Goal: Information Seeking & Learning: Learn about a topic

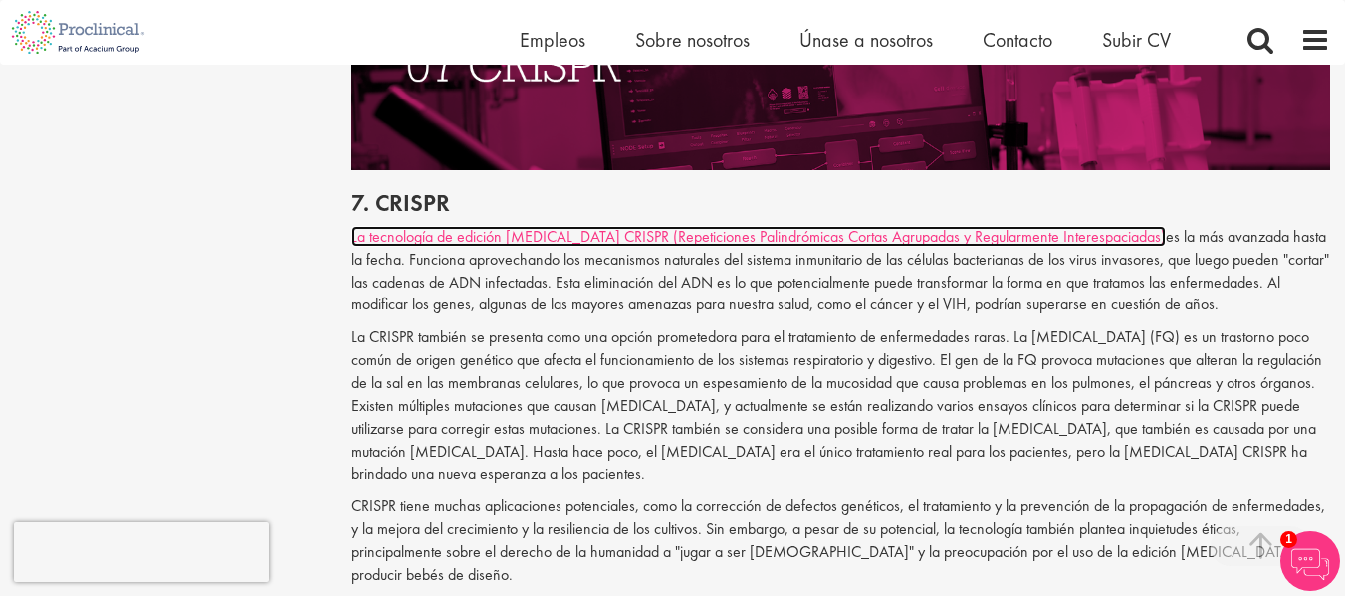
scroll to position [4370, 0]
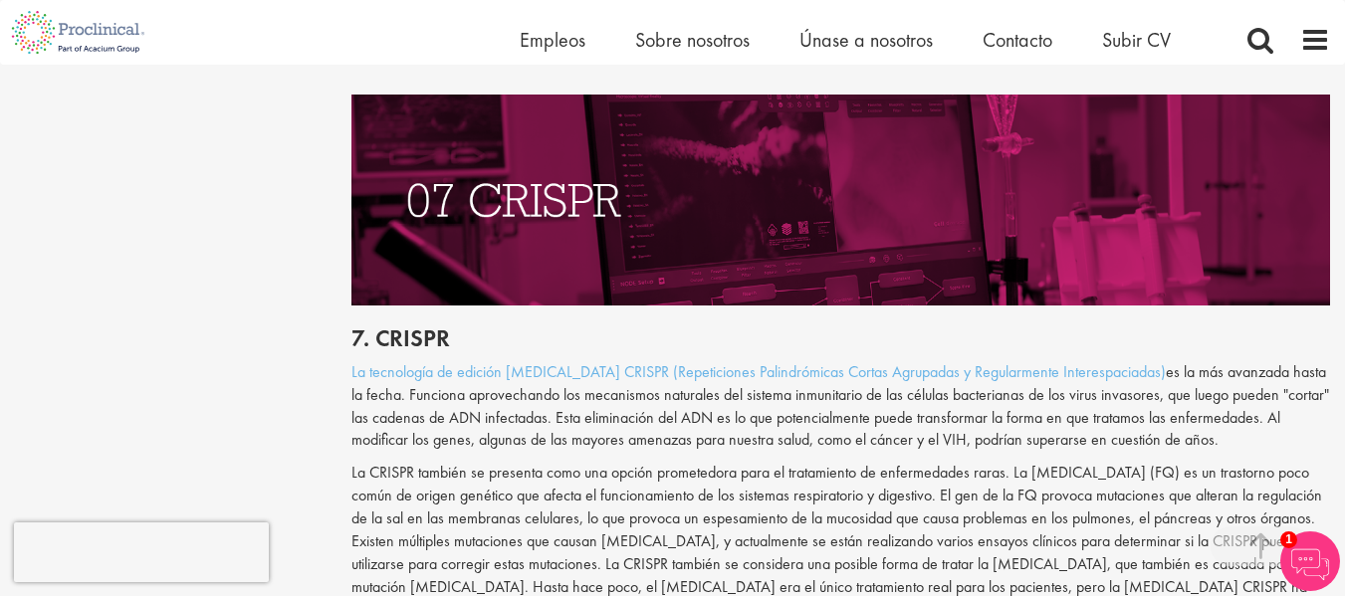
click at [788, 217] on img at bounding box center [840, 200] width 979 height 210
click at [744, 234] on img at bounding box center [840, 200] width 979 height 210
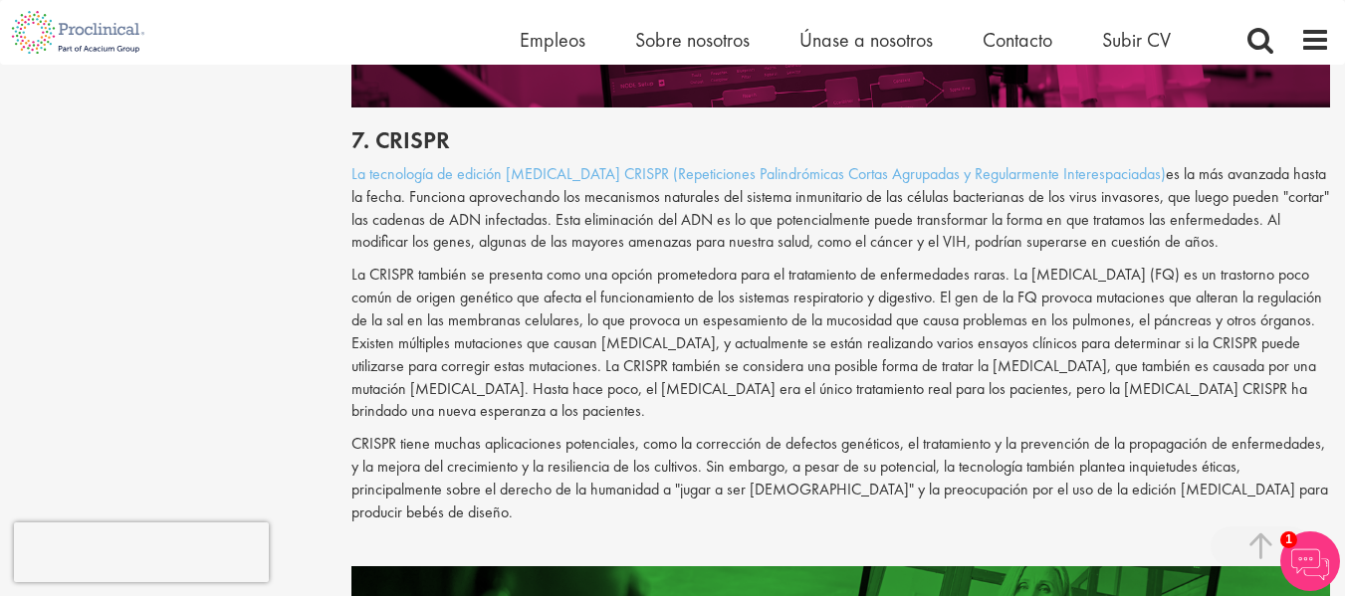
scroll to position [4569, 0]
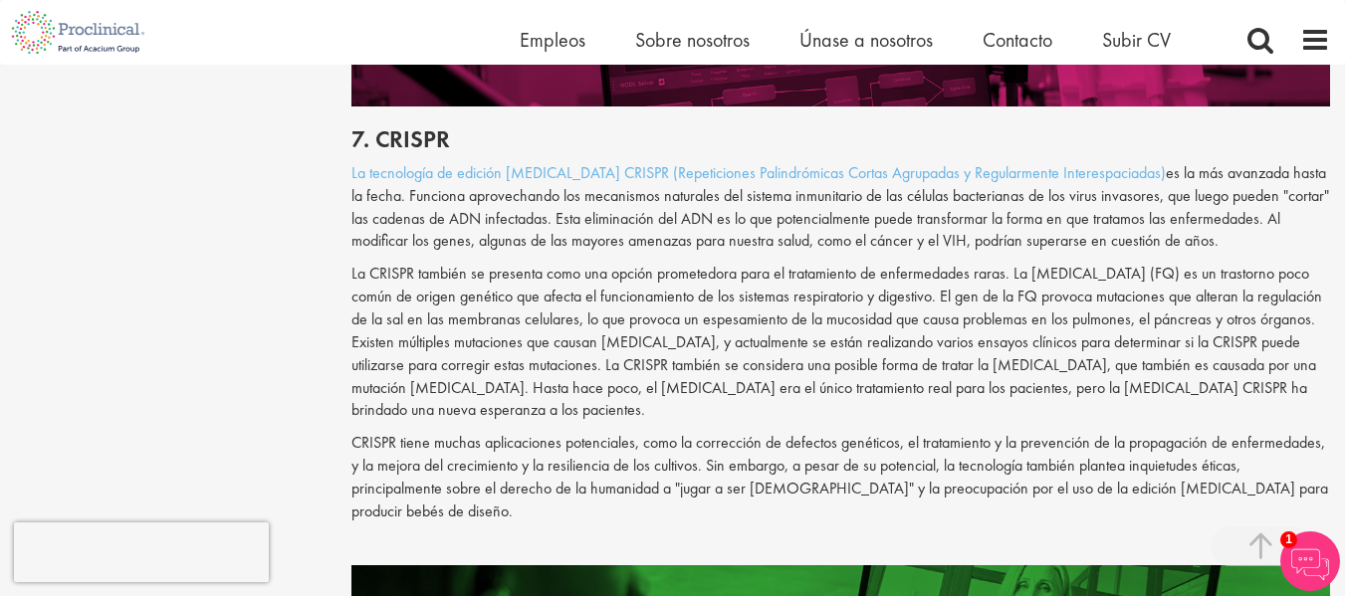
click at [1306, 567] on img at bounding box center [1310, 562] width 60 height 60
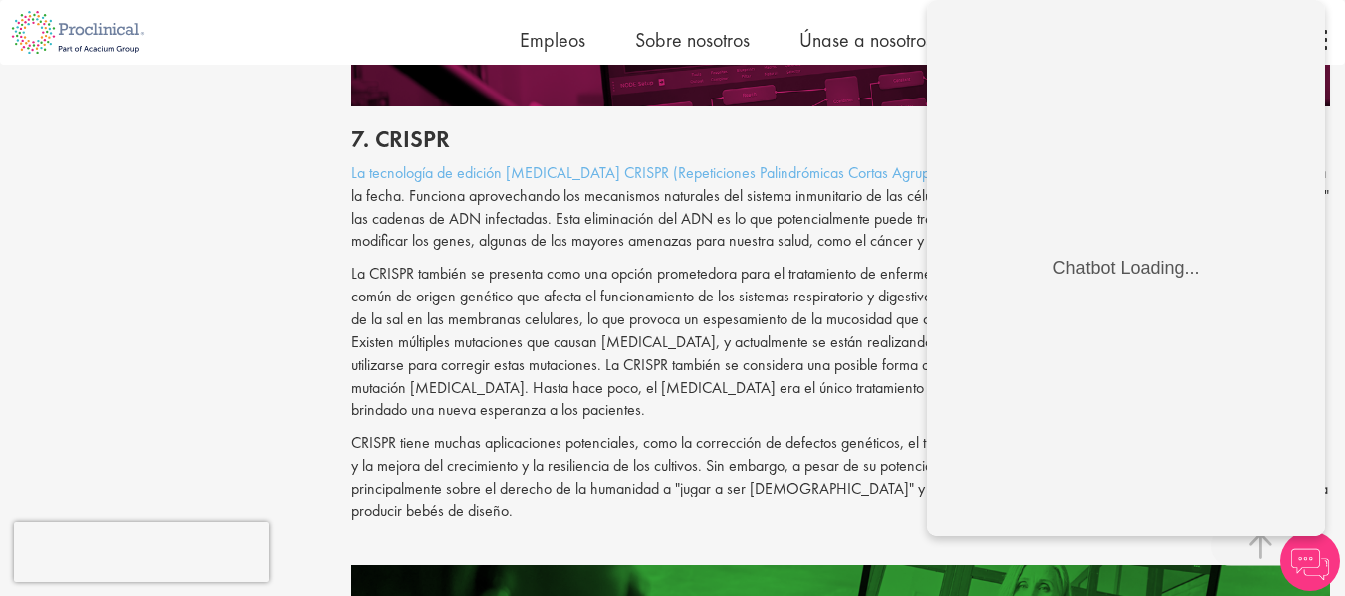
scroll to position [0, 0]
click at [743, 430] on div "7. CRISPR La tecnología de edición [MEDICAL_DATA] CRISPR (Repeticiones Palindró…" at bounding box center [840, 337] width 1008 height 460
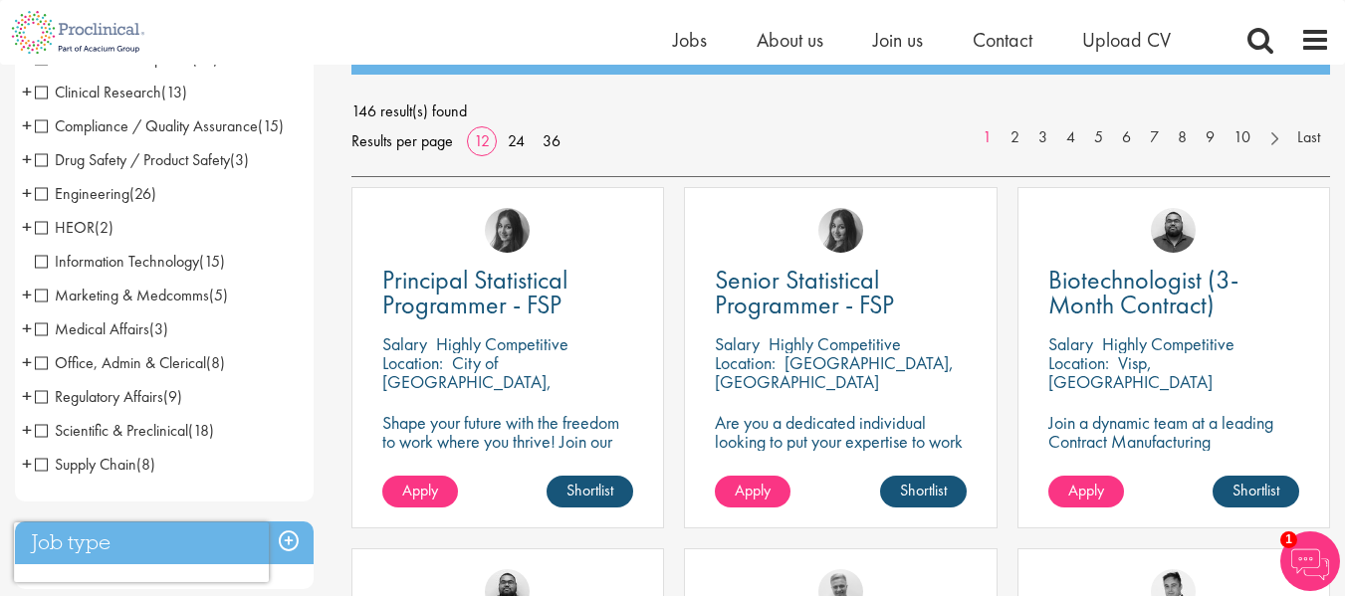
scroll to position [266, 0]
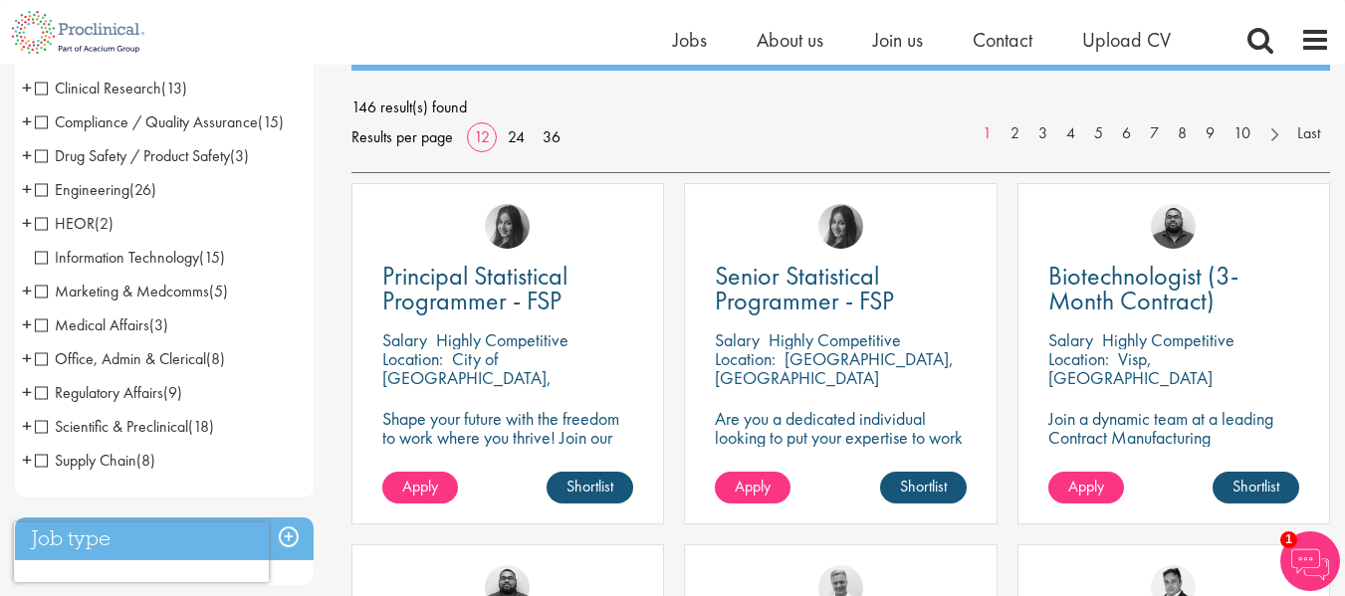
click at [134, 254] on span "Information Technology" at bounding box center [117, 257] width 164 height 21
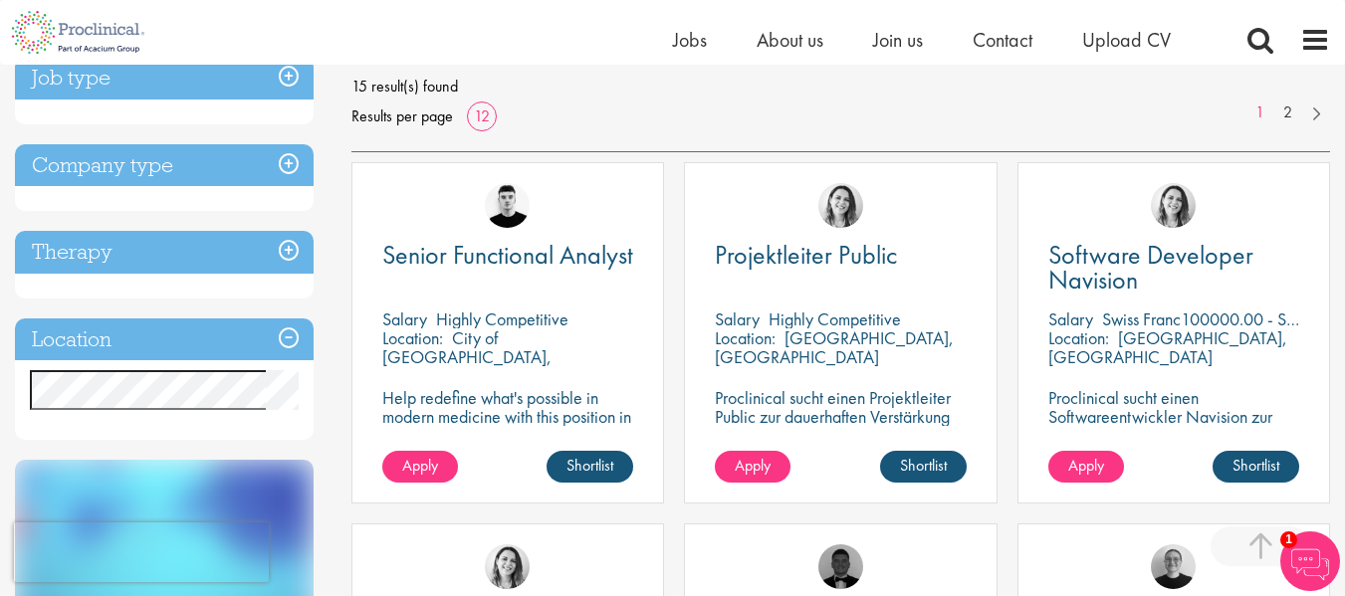
scroll to position [266, 0]
